Goal: Information Seeking & Learning: Learn about a topic

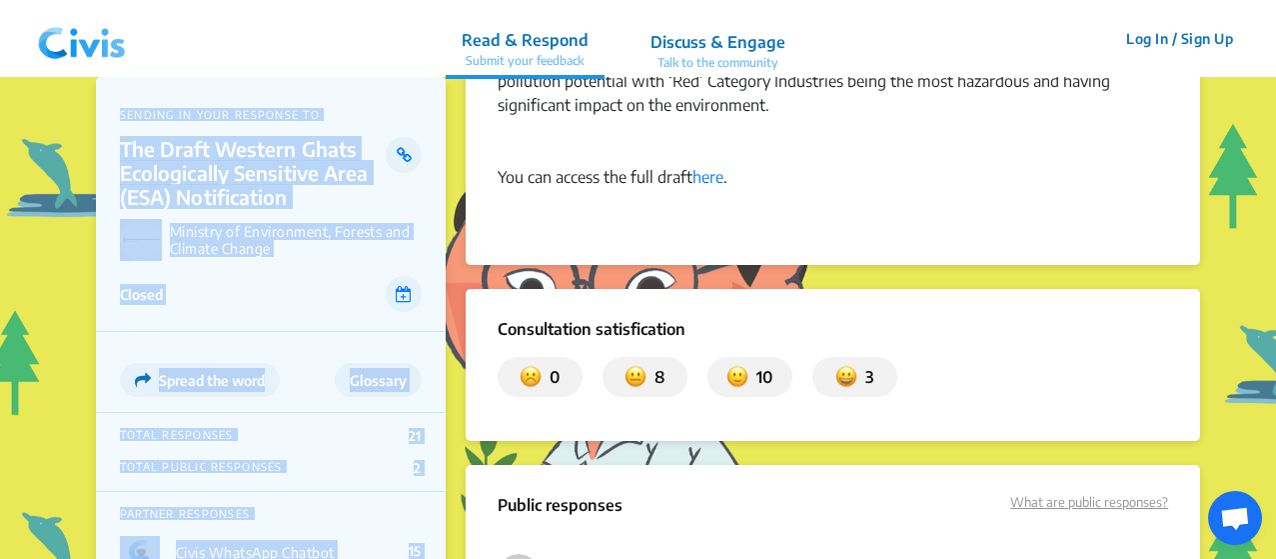
scroll to position [1531, 0]
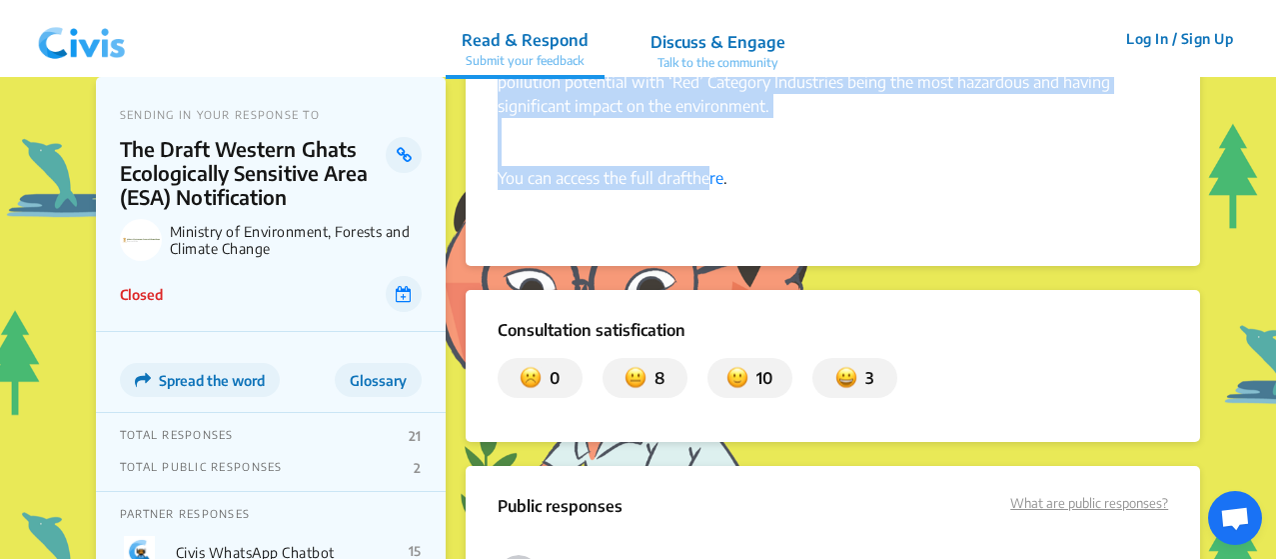
drag, startPoint x: 499, startPoint y: 194, endPoint x: 715, endPoint y: 94, distance: 237.9
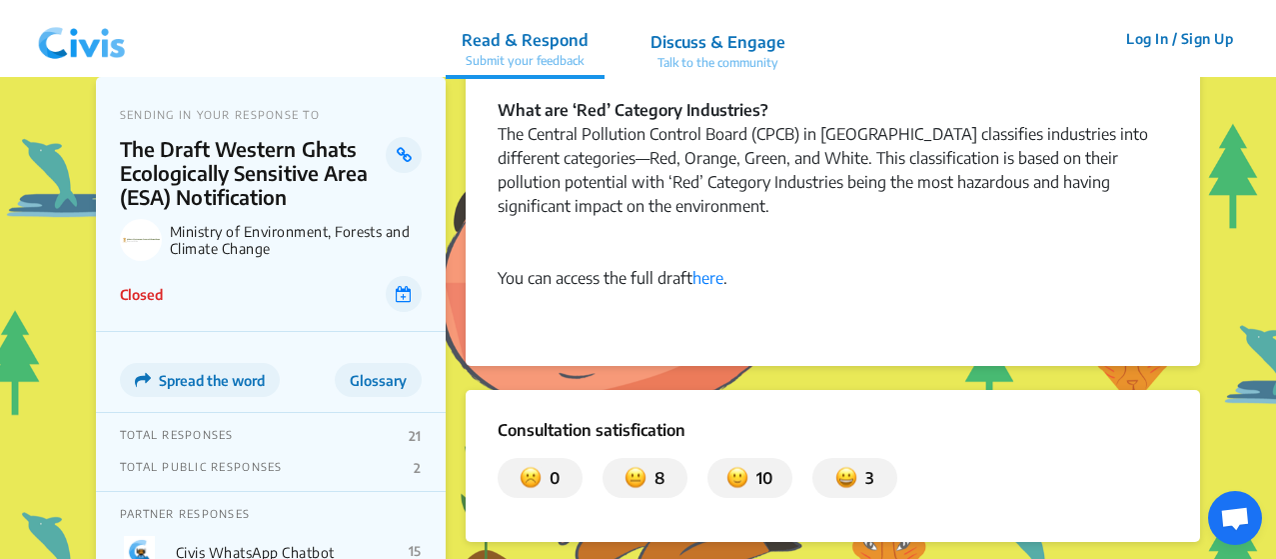
click at [748, 314] on div at bounding box center [833, 326] width 671 height 24
click at [702, 268] on link "here" at bounding box center [708, 278] width 31 height 20
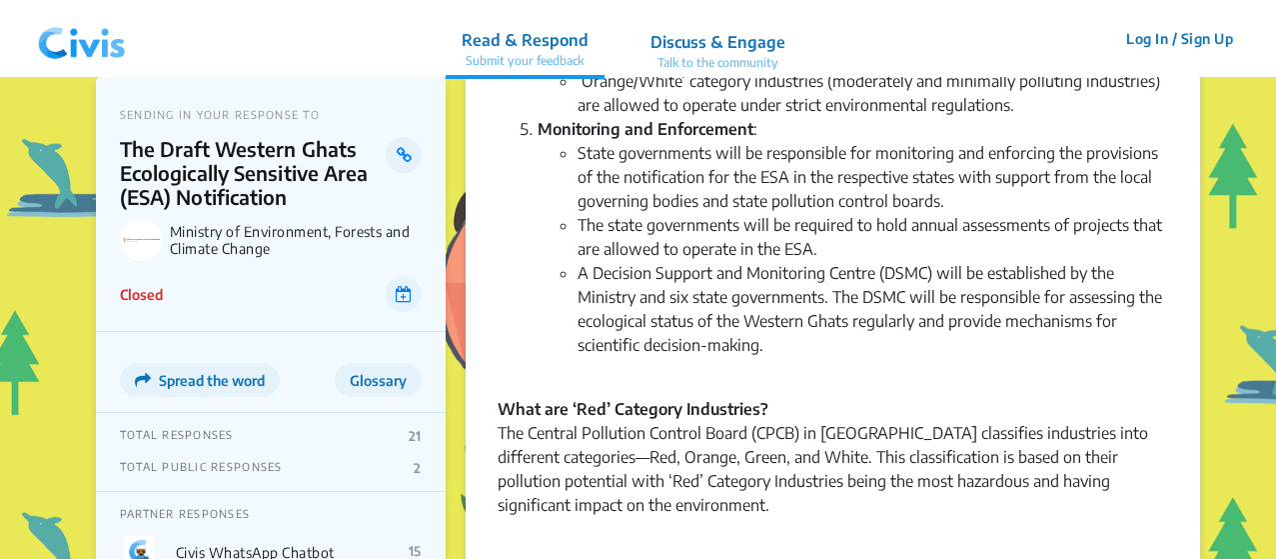
scroll to position [1131, 0]
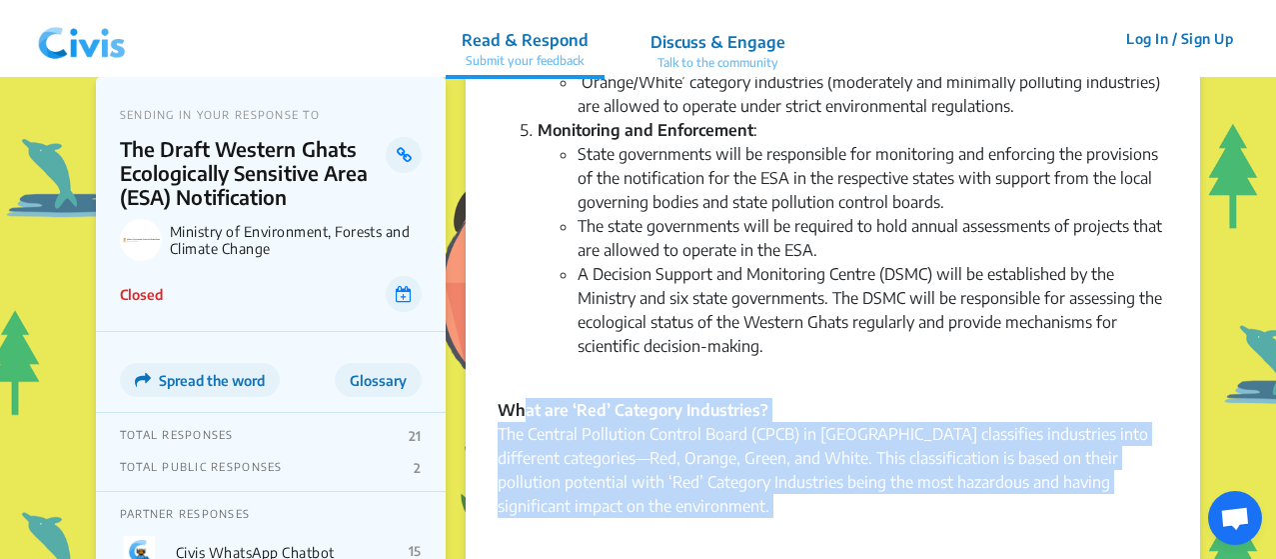
drag, startPoint x: 625, startPoint y: 446, endPoint x: 528, endPoint y: 324, distance: 155.8
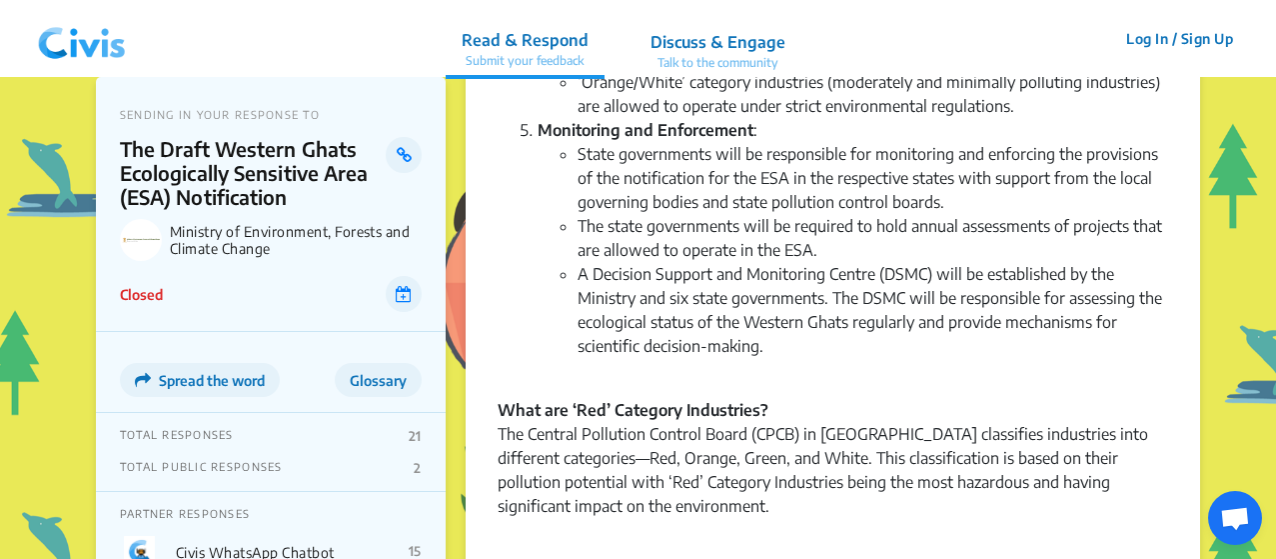
click at [858, 279] on li "A Decision Support and Monitoring Centre (DSMC) will be established by the Mini…" at bounding box center [873, 322] width 591 height 120
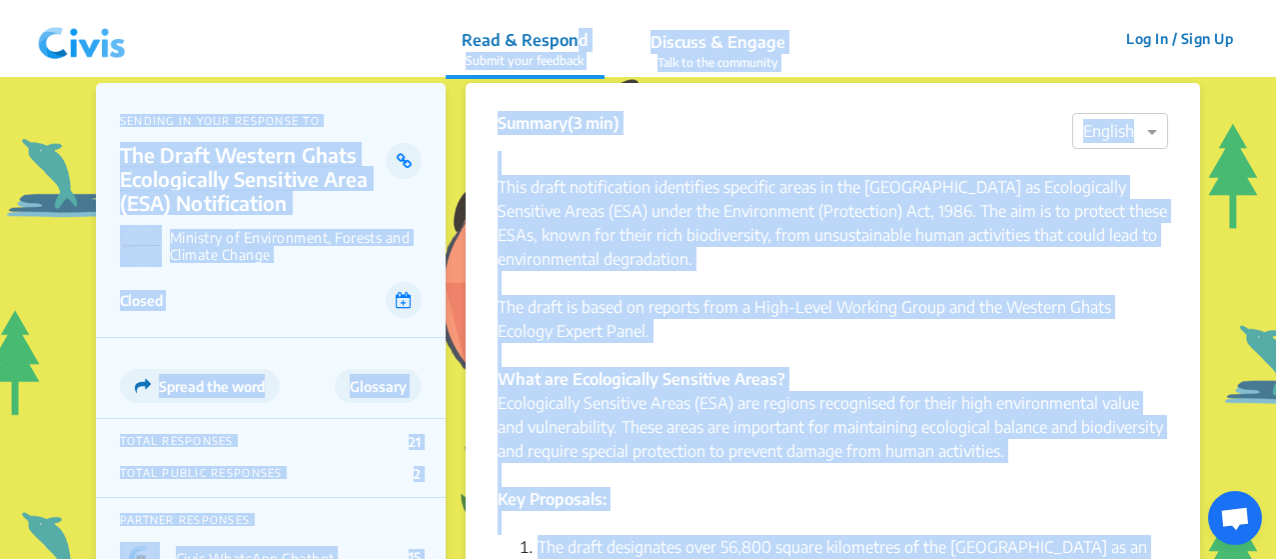
scroll to position [0, 0]
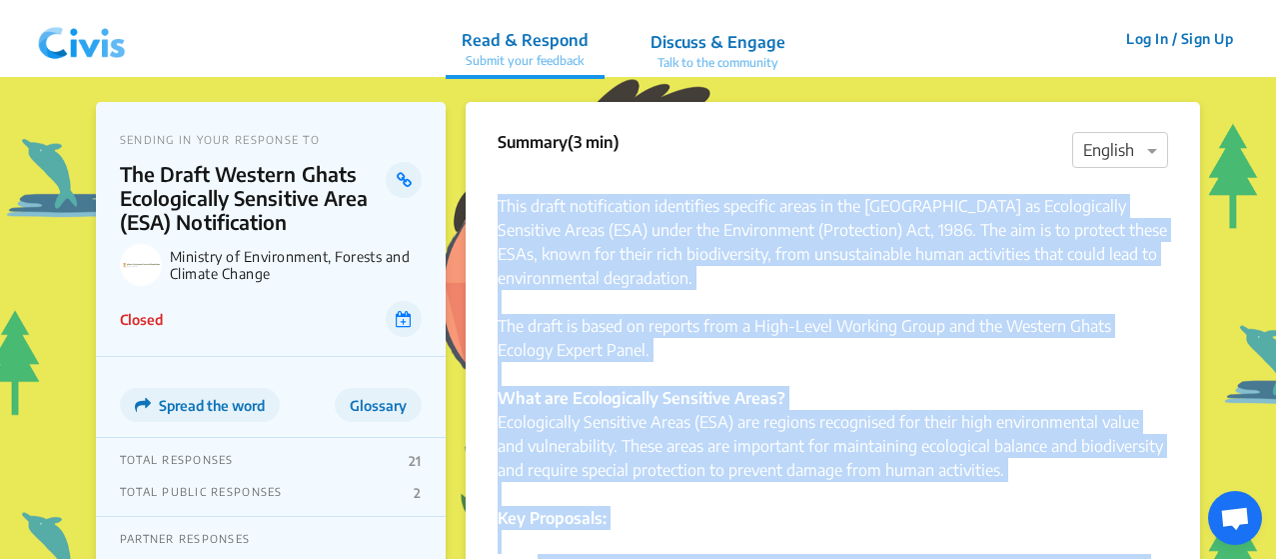
drag, startPoint x: 782, startPoint y: 280, endPoint x: 500, endPoint y: 217, distance: 288.8
copy div "Lore ipsum dolorsitamet consectetu adipisci elits do eiu Tempori Utlab et Dolor…"
